Goal: Information Seeking & Learning: Learn about a topic

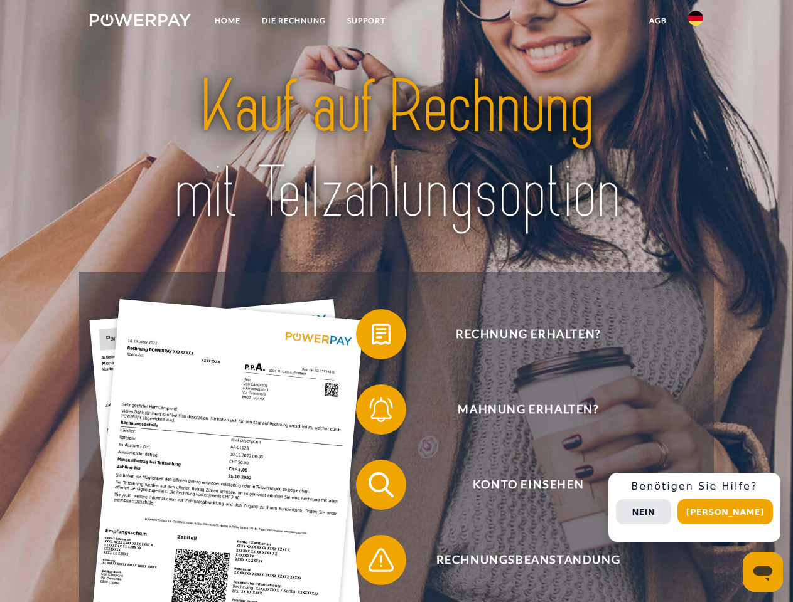
click at [140, 22] on img at bounding box center [140, 20] width 101 height 13
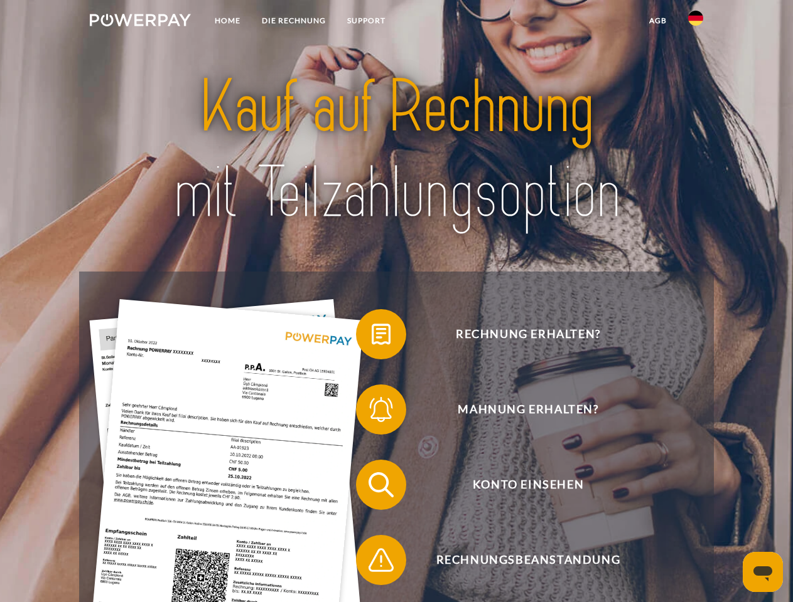
click at [695, 22] on img at bounding box center [695, 18] width 15 height 15
click at [657, 21] on link "agb" at bounding box center [657, 20] width 39 height 23
click at [372, 337] on span at bounding box center [362, 334] width 63 height 63
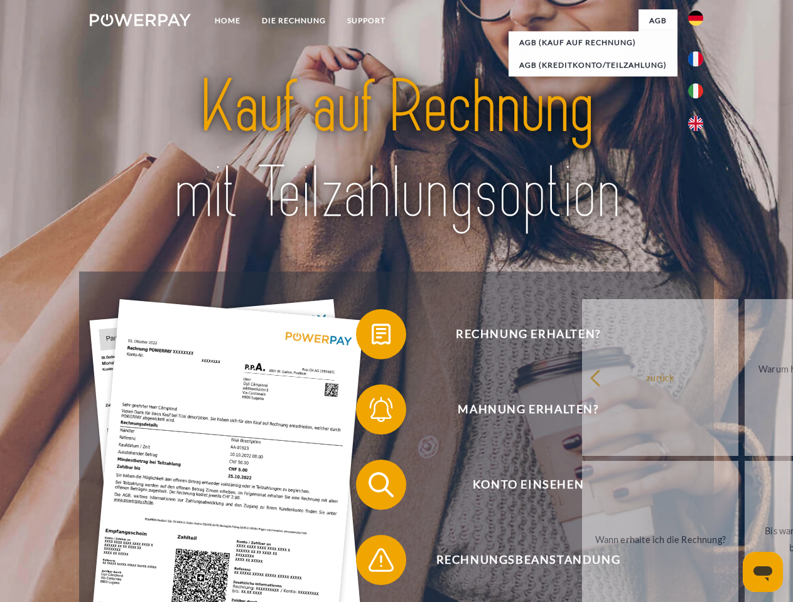
click at [372, 412] on div "Rechnung erhalten? Mahnung erhalten? Konto einsehen" at bounding box center [396, 523] width 634 height 502
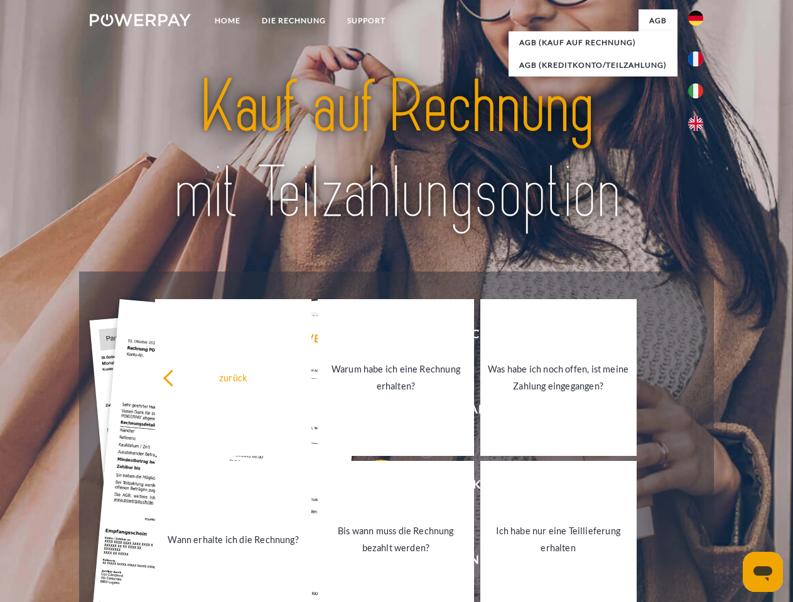
click at [372, 488] on link "Bis wann muss die Rechnung bezahlt werden?" at bounding box center [396, 539] width 156 height 157
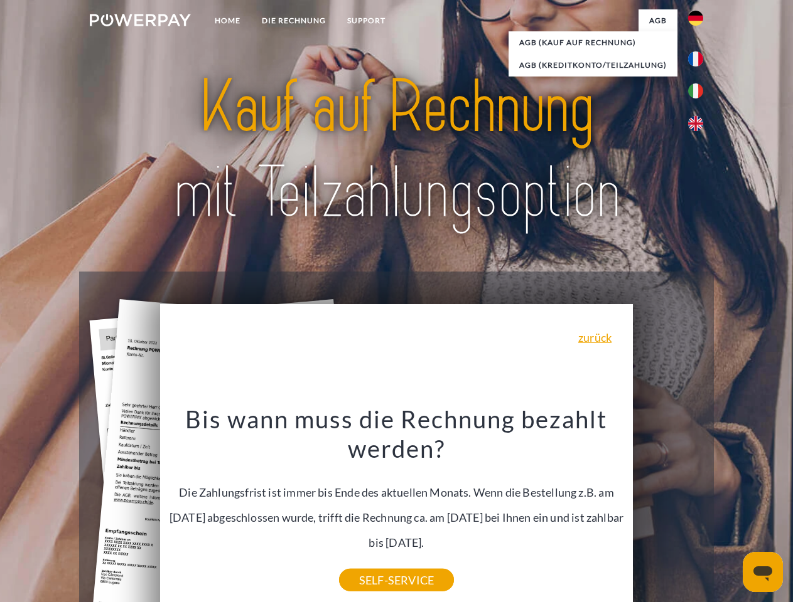
click at [699, 508] on div "Rechnung erhalten? Mahnung erhalten? Konto einsehen" at bounding box center [396, 523] width 634 height 502
click at [668, 510] on span "Konto einsehen" at bounding box center [528, 485] width 308 height 50
click at [729, 512] on header "Home DIE RECHNUNG SUPPORT" at bounding box center [396, 433] width 793 height 867
